Goal: Navigation & Orientation: Find specific page/section

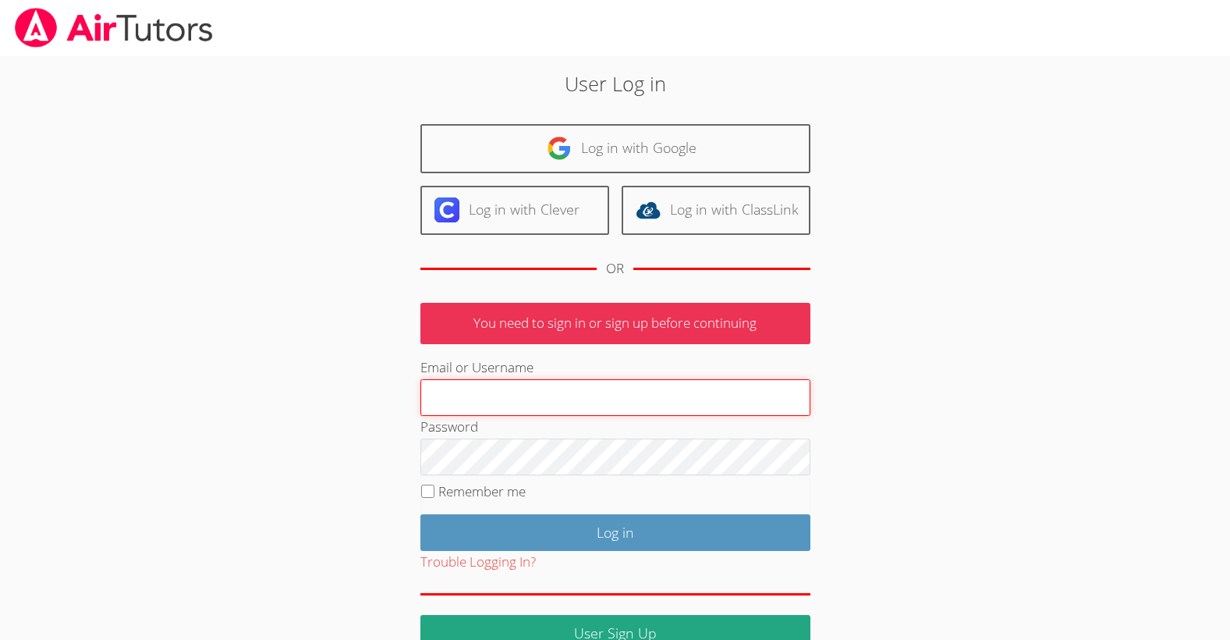
type input "[EMAIL_ADDRESS][DOMAIN_NAME]"
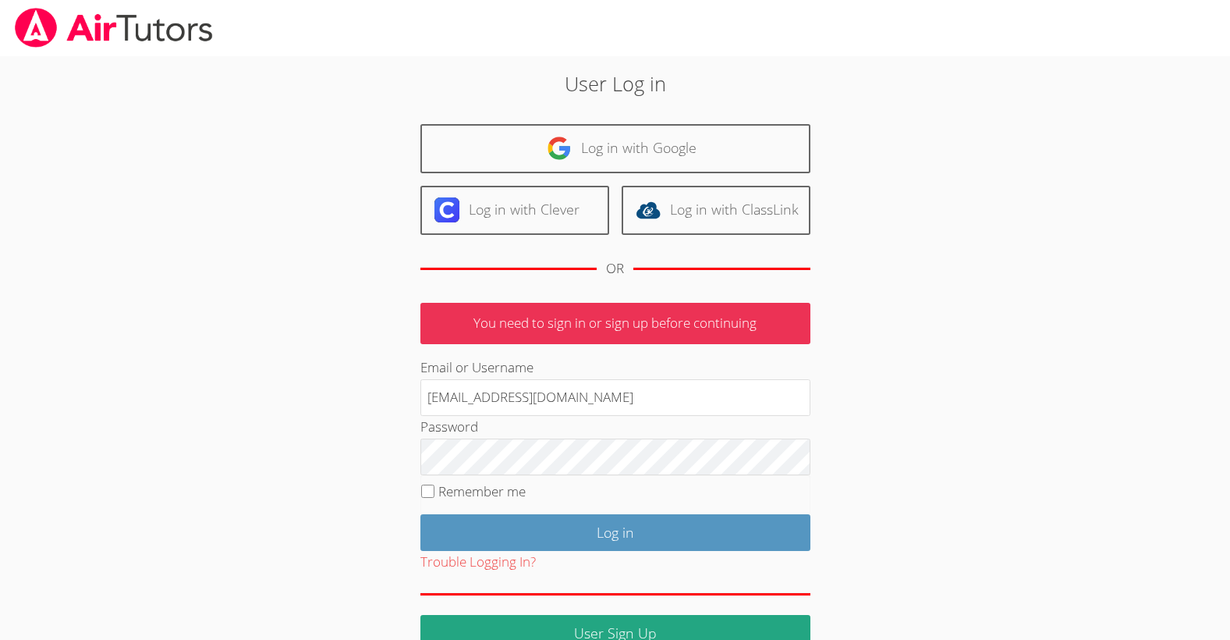
click at [646, 512] on fieldset "Remember me" at bounding box center [615, 494] width 390 height 39
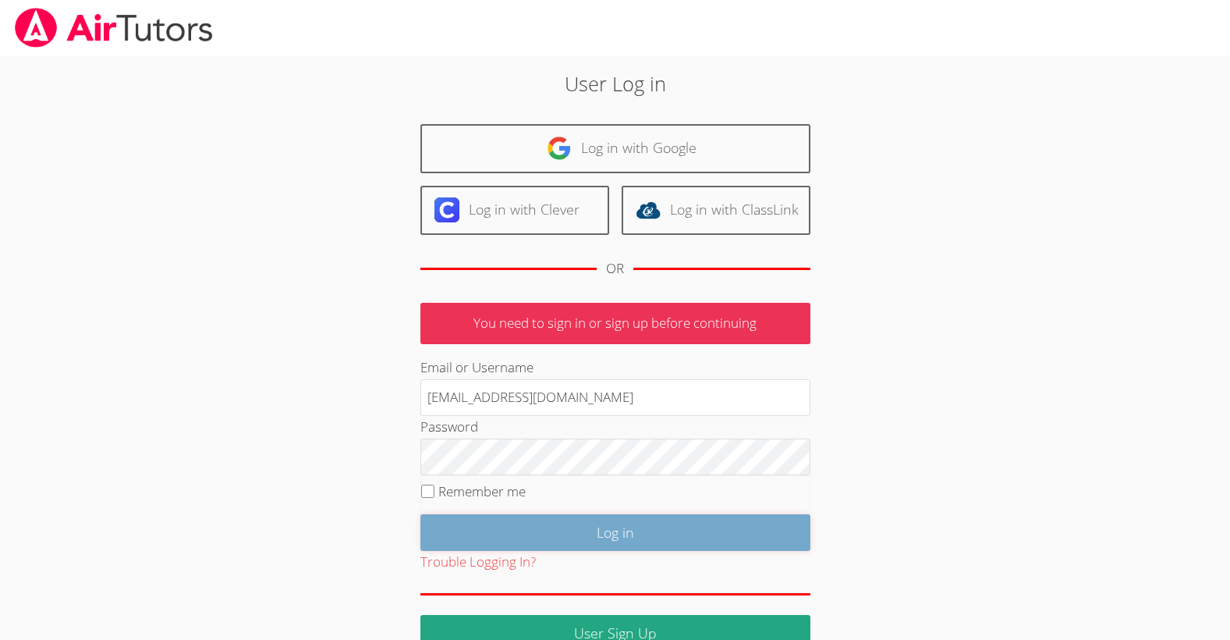
click at [646, 531] on input "Log in" at bounding box center [615, 532] width 390 height 37
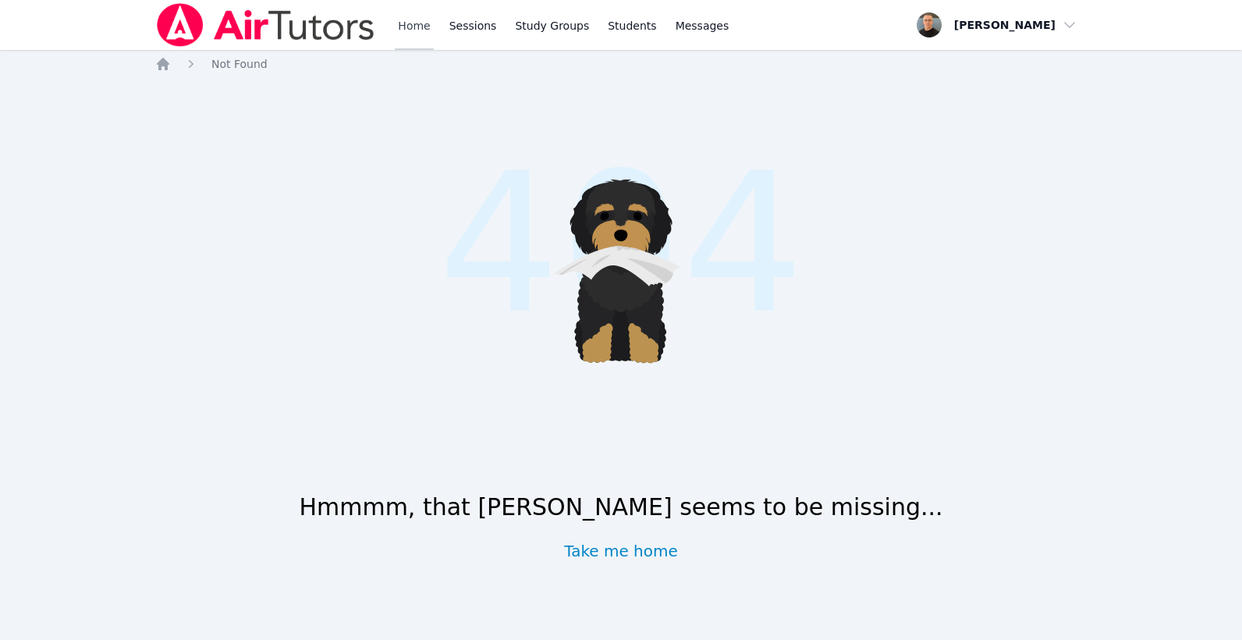
click at [418, 19] on link "Home" at bounding box center [414, 25] width 38 height 50
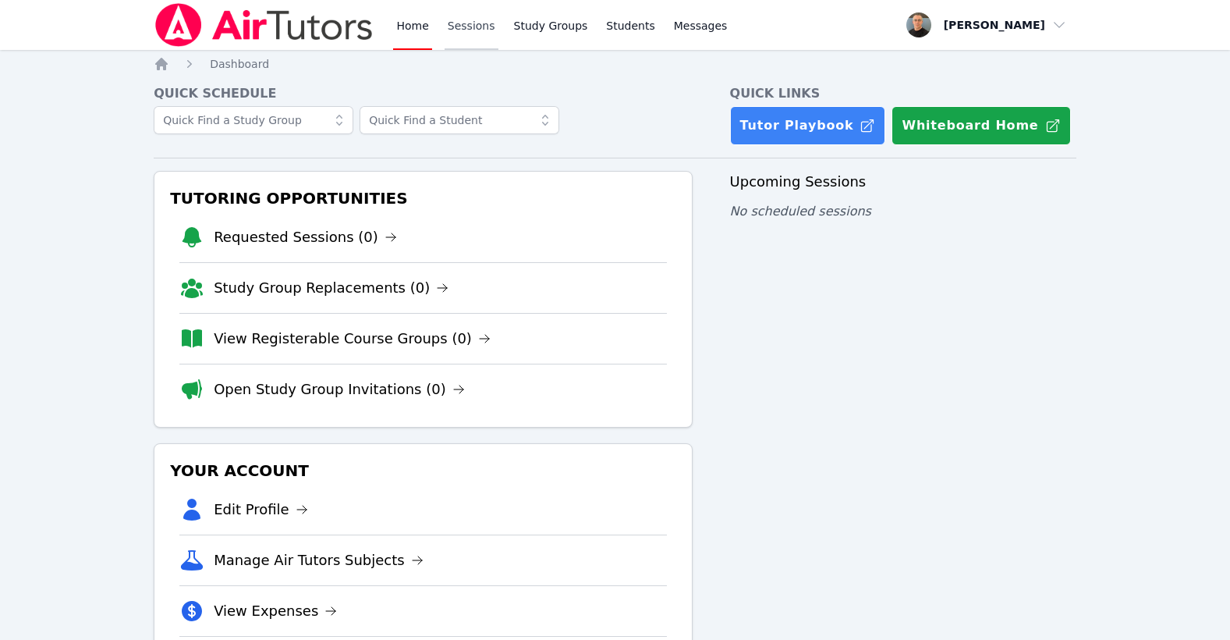
click at [471, 25] on link "Sessions" at bounding box center [472, 25] width 54 height 50
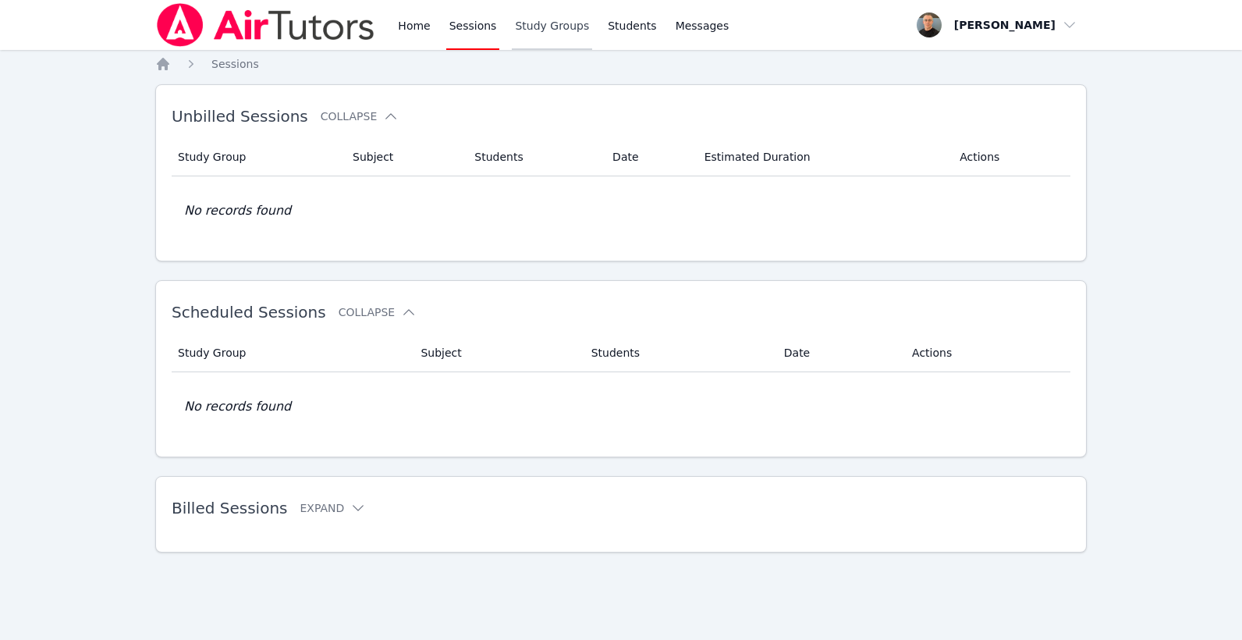
click at [523, 30] on link "Study Groups" at bounding box center [552, 25] width 80 height 50
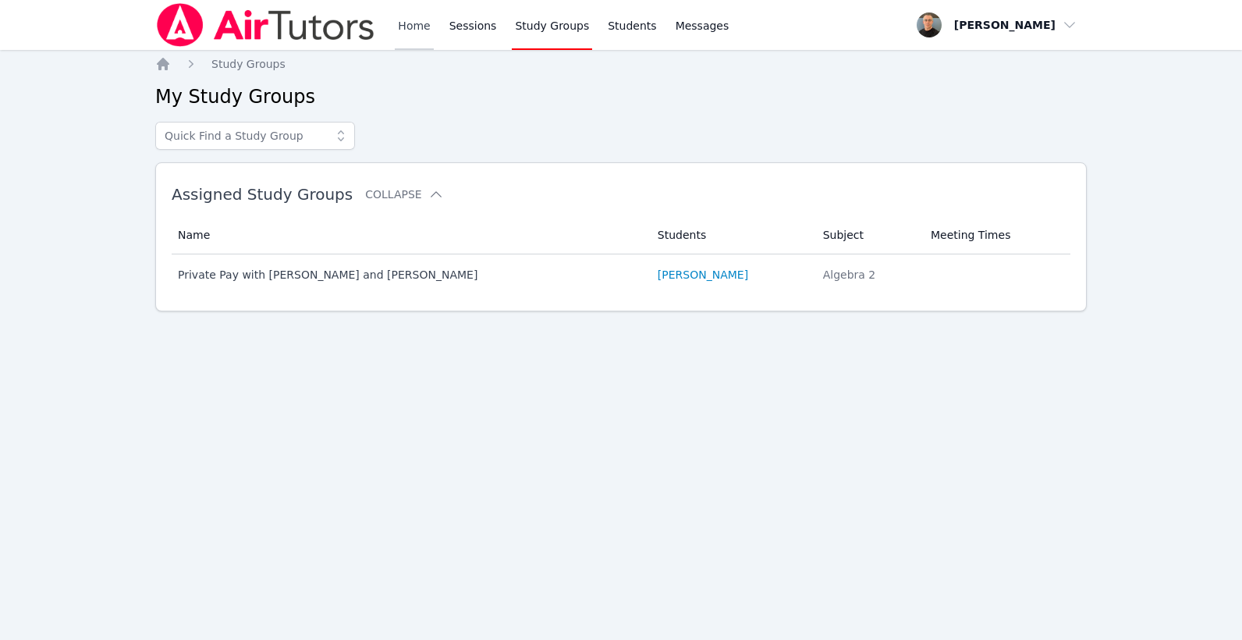
click at [415, 29] on link "Home" at bounding box center [414, 25] width 38 height 50
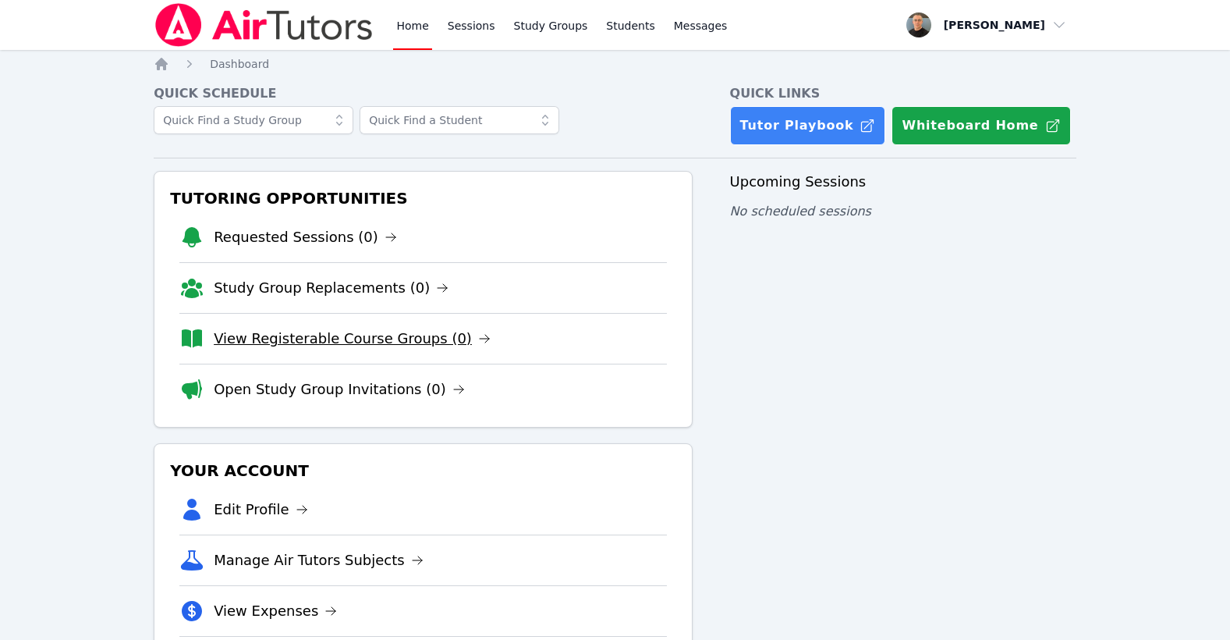
click at [359, 342] on link "View Registerable Course Groups (0)" at bounding box center [352, 339] width 277 height 22
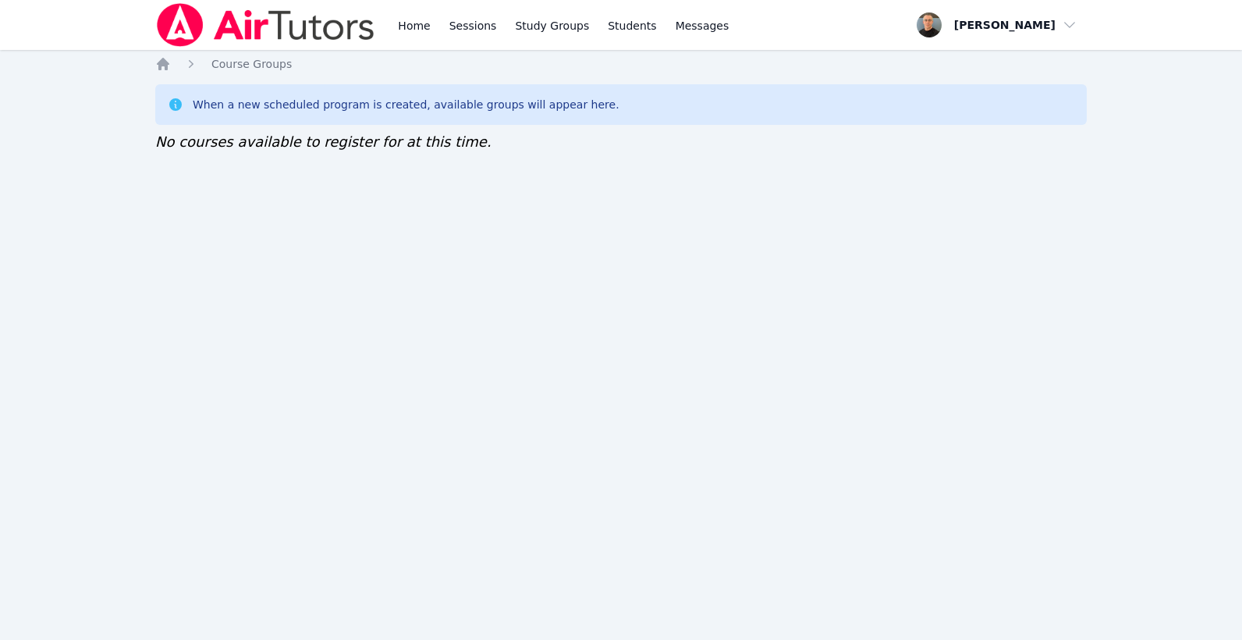
click at [706, 306] on div "Home Sessions Study Groups Students Messages Open user menu Taylor Arnold Open …" at bounding box center [621, 320] width 1242 height 640
click at [412, 26] on link "Home" at bounding box center [414, 25] width 38 height 50
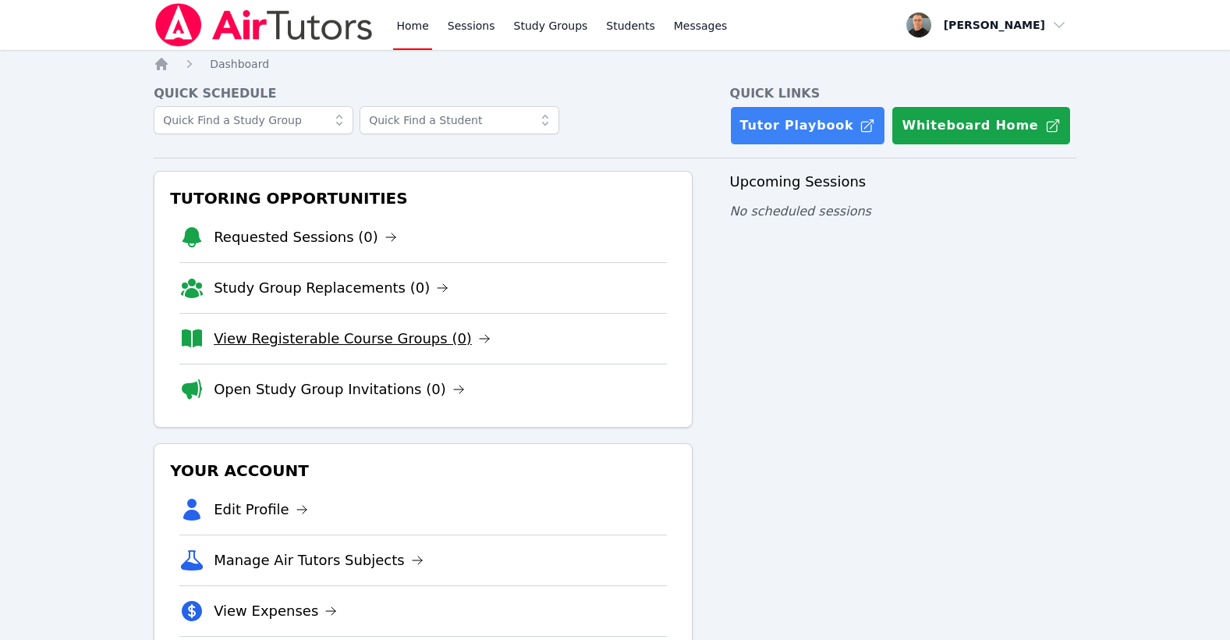
click at [320, 341] on link "View Registerable Course Groups (0)" at bounding box center [352, 339] width 277 height 22
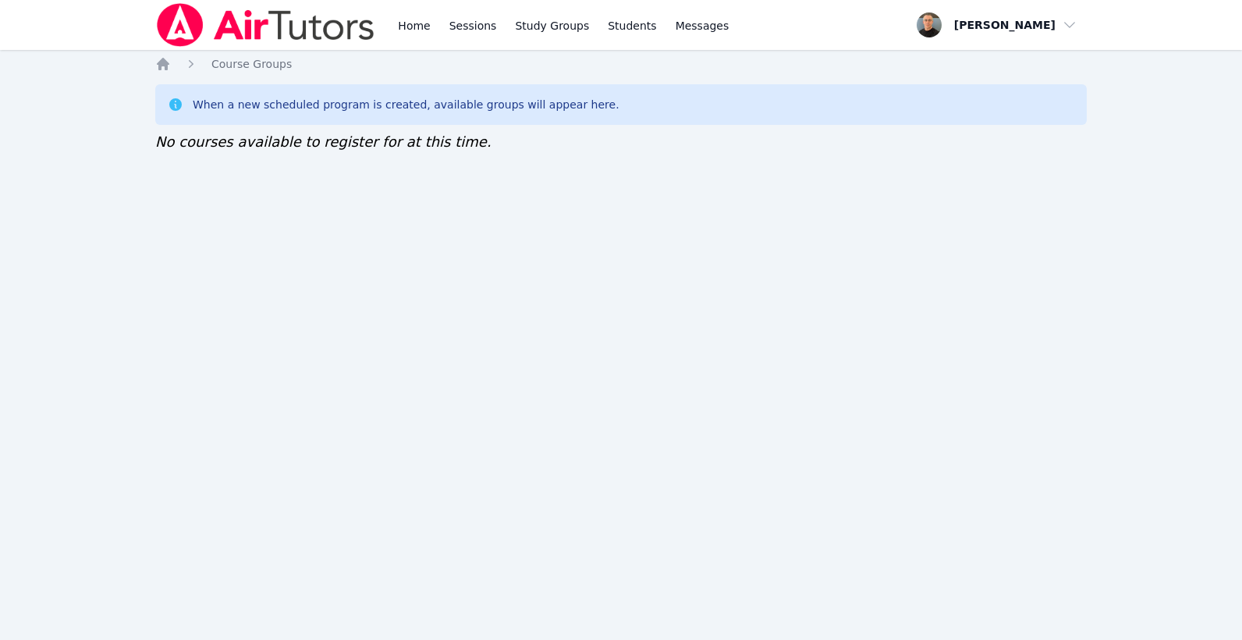
click at [725, 229] on div "Home Sessions Study Groups Students Messages Open user menu Taylor Arnold Open …" at bounding box center [621, 320] width 1242 height 640
